Goal: Navigation & Orientation: Find specific page/section

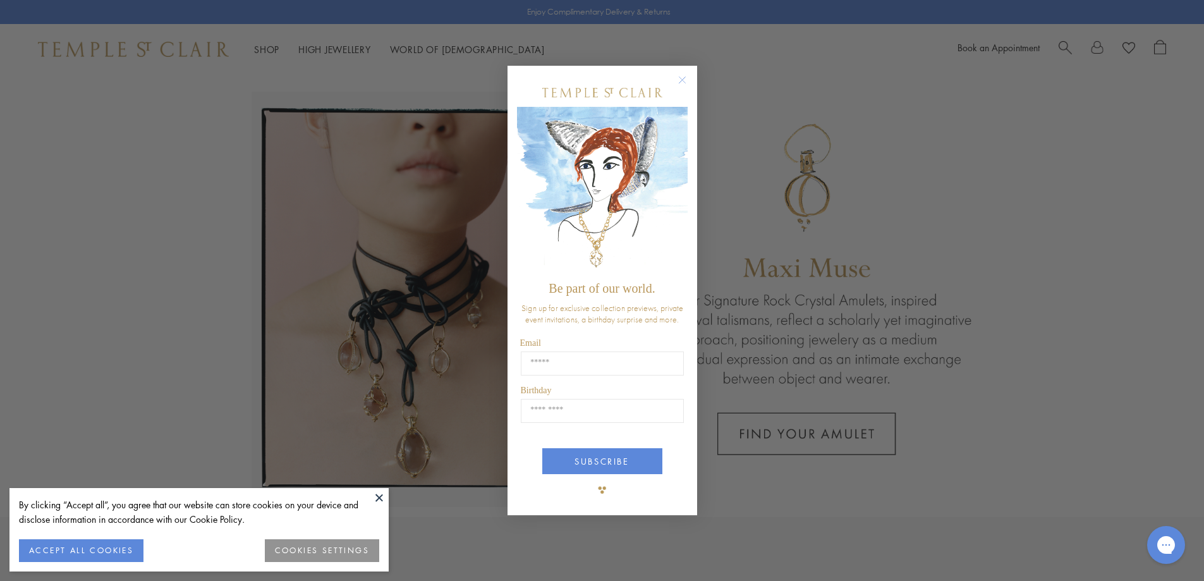
click at [684, 76] on circle "Close dialog" at bounding box center [681, 79] width 15 height 15
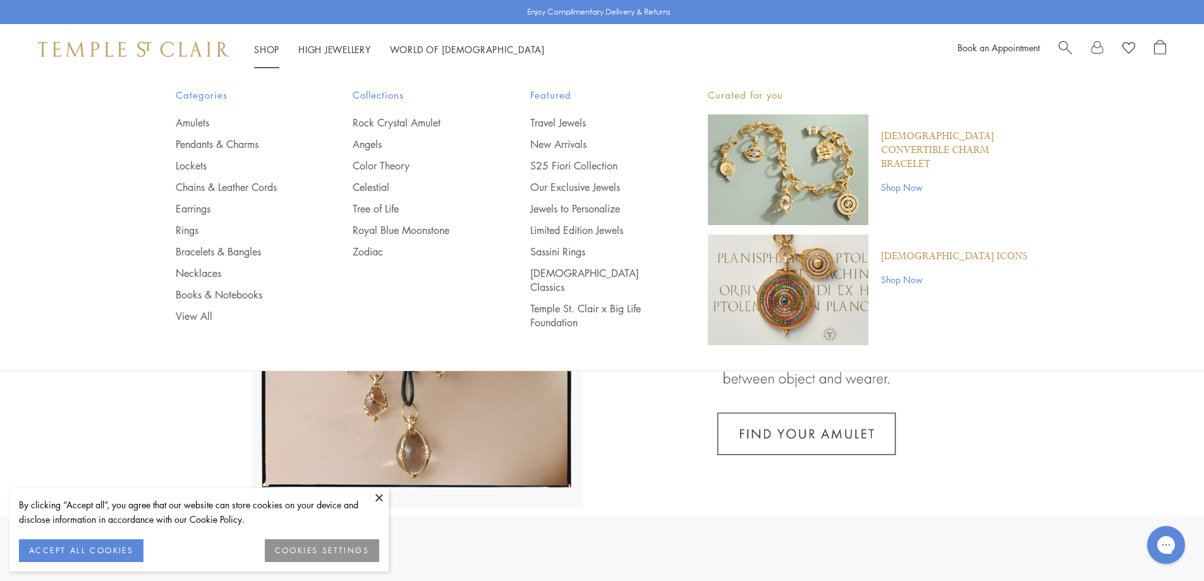
click at [273, 47] on link "Shop Shop" at bounding box center [266, 49] width 25 height 13
click at [203, 143] on link "Pendants & Charms" at bounding box center [239, 144] width 127 height 14
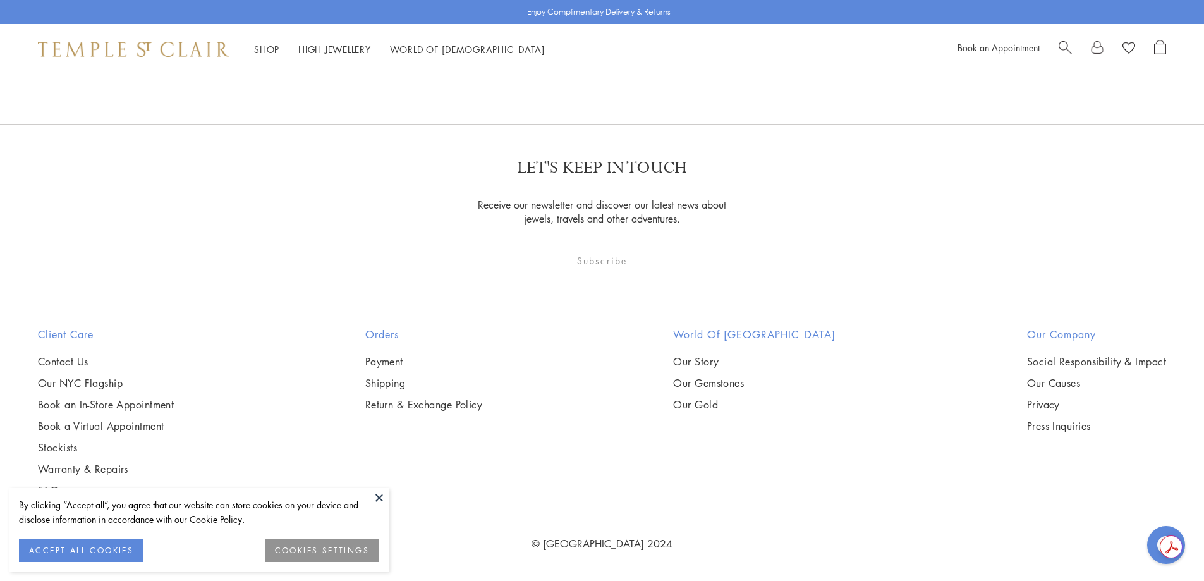
scroll to position [7324, 0]
drag, startPoint x: 1209, startPoint y: 22, endPoint x: 1169, endPoint y: 392, distance: 371.8
click at [579, 73] on link "2" at bounding box center [582, 56] width 42 height 35
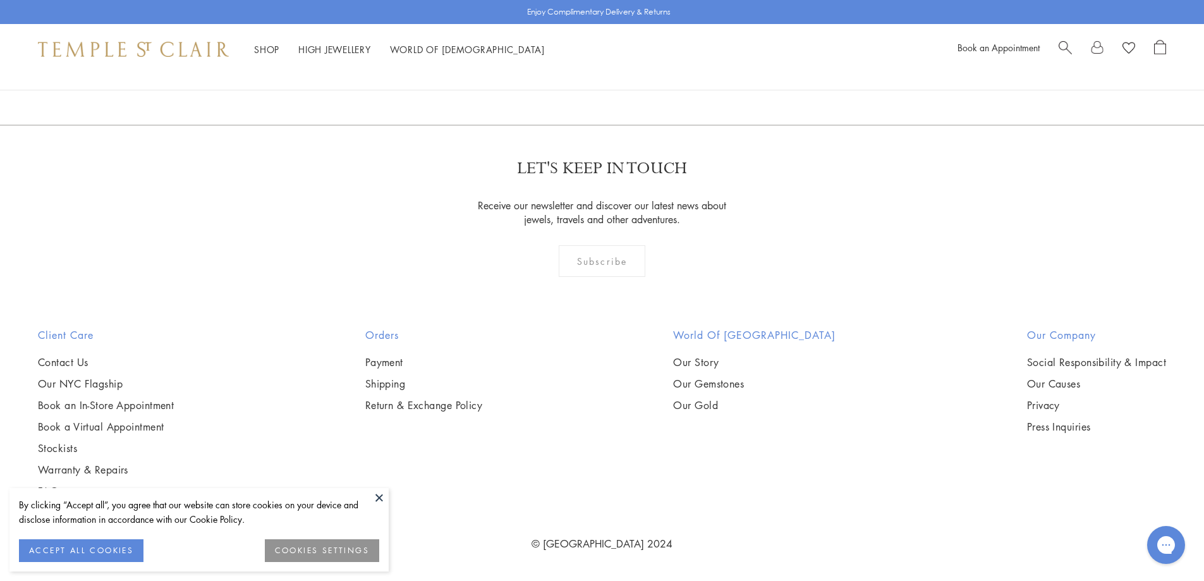
scroll to position [4128, 0]
